Goal: Information Seeking & Learning: Understand process/instructions

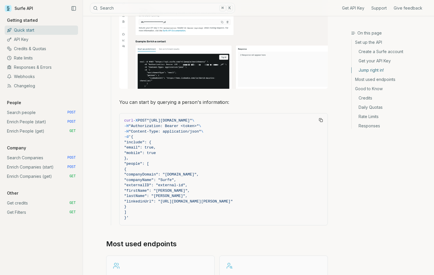
scroll to position [476, 0]
drag, startPoint x: 148, startPoint y: 201, endPoint x: 174, endPoint y: 201, distance: 26.4
click at [174, 201] on span ""linkedinUrl": "[URL][DOMAIN_NAME][PERSON_NAME]"" at bounding box center [178, 201] width 108 height 4
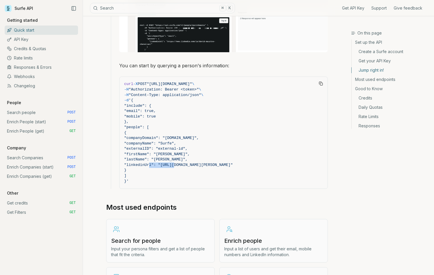
scroll to position [512, 0]
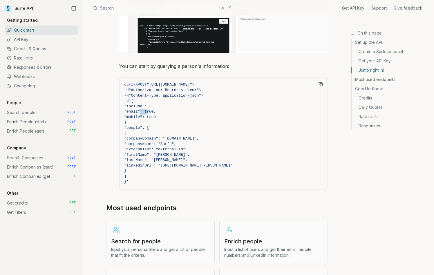
drag, startPoint x: 140, startPoint y: 108, endPoint x: 146, endPoint y: 113, distance: 8.3
click at [152, 110] on span ""email": true," at bounding box center [140, 111] width 32 height 4
drag, startPoint x: 139, startPoint y: 117, endPoint x: 184, endPoint y: 118, distance: 44.6
click at [184, 118] on span ""mobile": true" at bounding box center [223, 117] width 199 height 6
click at [185, 120] on span "}," at bounding box center [223, 123] width 199 height 6
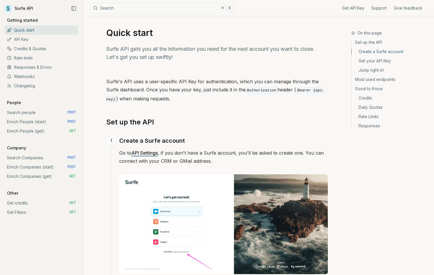
scroll to position [0, 0]
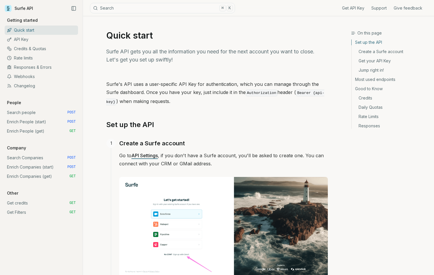
drag, startPoint x: 20, startPoint y: 130, endPoint x: 25, endPoint y: 131, distance: 4.9
click at [20, 130] on link "Enrich People (get) GET" at bounding box center [41, 130] width 73 height 9
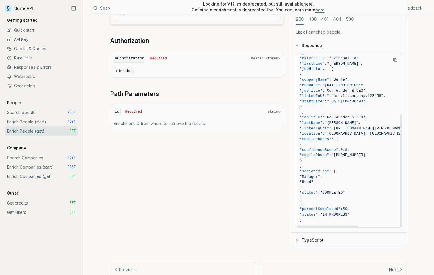
scroll to position [173, 0]
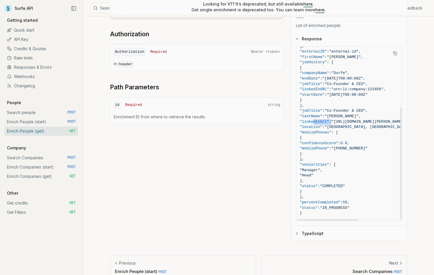
drag, startPoint x: 313, startPoint y: 122, endPoint x: 342, endPoint y: 124, distance: 28.7
click at [344, 122] on span ""linkedInUrl" : "[URL][DOMAIN_NAME][PERSON_NAME]" ," at bounding box center [372, 122] width 147 height 6
drag, startPoint x: 323, startPoint y: 131, endPoint x: 345, endPoint y: 131, distance: 21.5
click at [345, 131] on span ""mobilePhones" : [" at bounding box center [372, 133] width 147 height 6
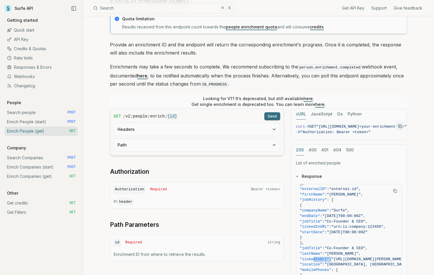
scroll to position [0, 0]
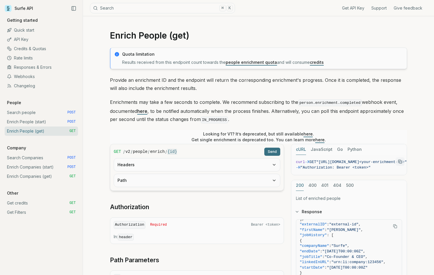
click at [20, 202] on link "Get credits GET" at bounding box center [41, 202] width 73 height 9
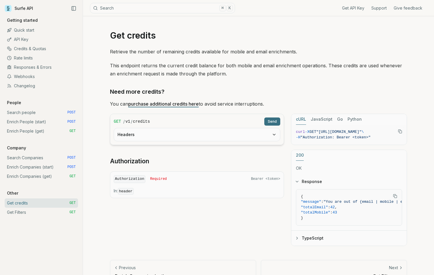
click at [360, 9] on link "Get API Key" at bounding box center [353, 8] width 22 height 6
click at [382, 8] on link "Support" at bounding box center [378, 8] width 15 height 6
click at [21, 29] on link "Quick start" at bounding box center [41, 30] width 73 height 9
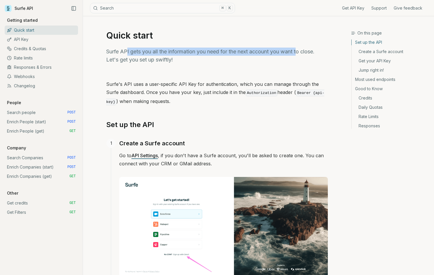
drag, startPoint x: 128, startPoint y: 51, endPoint x: 296, endPoint y: 54, distance: 167.8
click at [301, 53] on p "Surfe API gets you all the information you need for the next account you want t…" at bounding box center [216, 56] width 221 height 16
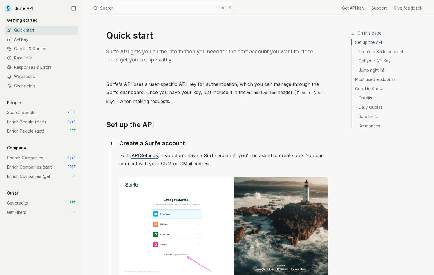
click at [260, 52] on p "Surfe API gets you all the information you need for the next account you want t…" at bounding box center [216, 56] width 221 height 16
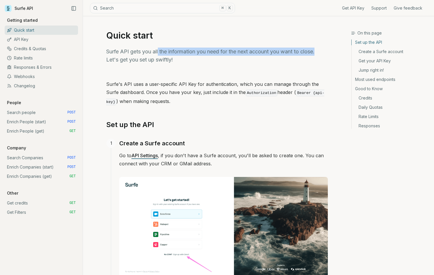
drag, startPoint x: 158, startPoint y: 51, endPoint x: 328, endPoint y: 52, distance: 170.1
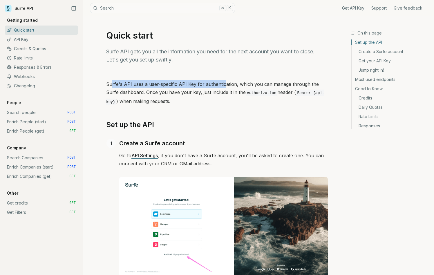
drag, startPoint x: 112, startPoint y: 84, endPoint x: 170, endPoint y: 87, distance: 57.8
click at [218, 86] on p "Surfe's API uses a user-specific API Key for authentication, which you can mana…" at bounding box center [216, 93] width 221 height 26
drag, startPoint x: 165, startPoint y: 87, endPoint x: 162, endPoint y: 87, distance: 3.2
click at [162, 87] on p "Surfe's API uses a user-specific API Key for authentication, which you can mana…" at bounding box center [216, 93] width 221 height 26
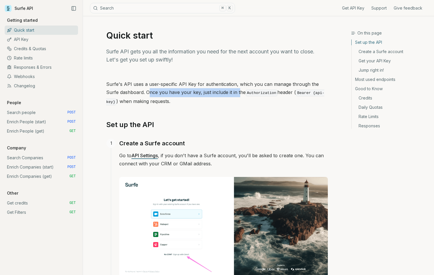
drag, startPoint x: 137, startPoint y: 91, endPoint x: 225, endPoint y: 91, distance: 88.4
click at [225, 91] on p "Surfe's API uses a user-specific API Key for authentication, which you can mana…" at bounding box center [216, 93] width 221 height 26
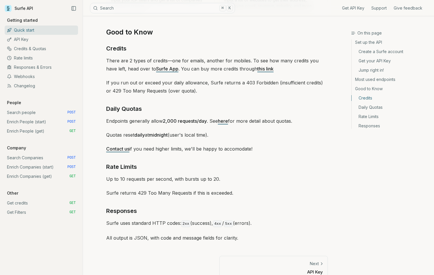
scroll to position [820, 0]
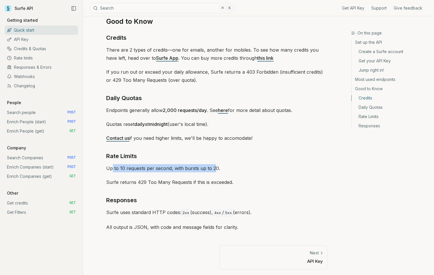
drag, startPoint x: 112, startPoint y: 167, endPoint x: 210, endPoint y: 169, distance: 98.3
click at [213, 168] on p "Up to 10 requests per second, with bursts up to 20." at bounding box center [216, 168] width 221 height 8
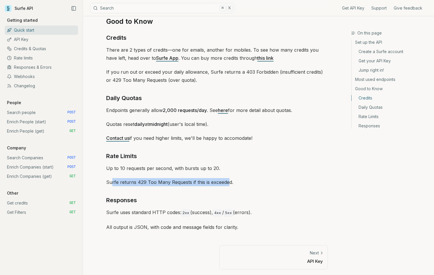
drag, startPoint x: 111, startPoint y: 181, endPoint x: 226, endPoint y: 179, distance: 115.4
click at [226, 179] on p "Surfe returns 429 Too Many Requests if this is exceeded." at bounding box center [216, 182] width 221 height 8
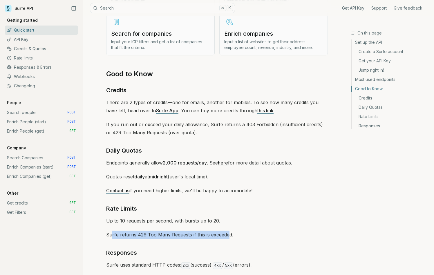
scroll to position [767, 0]
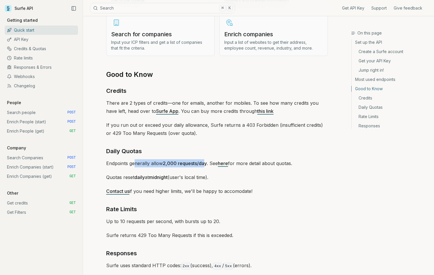
drag, startPoint x: 134, startPoint y: 162, endPoint x: 204, endPoint y: 162, distance: 70.1
click at [204, 162] on p "Endpoints generally allow 2,000 requests/day . See here for more detail about q…" at bounding box center [216, 163] width 221 height 8
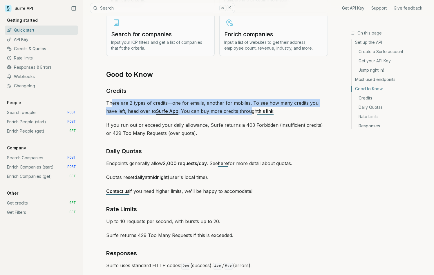
drag, startPoint x: 112, startPoint y: 101, endPoint x: 222, endPoint y: 112, distance: 110.1
click at [237, 108] on p "There are 2 types of credits—one for emails, another for mobiles. To see how ma…" at bounding box center [216, 107] width 221 height 16
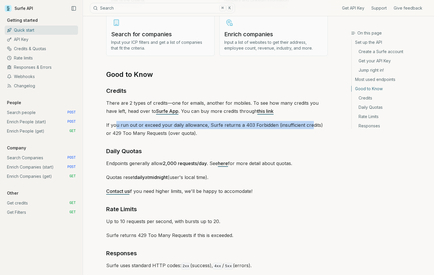
drag, startPoint x: 117, startPoint y: 125, endPoint x: 310, endPoint y: 123, distance: 192.7
click at [309, 123] on p "If you run out or exceed your daily allowance, Surfe returns a 403 Forbidden (i…" at bounding box center [216, 129] width 221 height 16
click at [15, 204] on link "Get credits GET" at bounding box center [41, 202] width 73 height 9
